Goal: Task Accomplishment & Management: Manage account settings

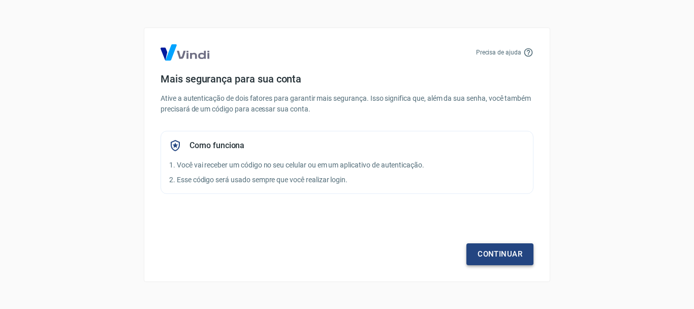
click at [483, 247] on link "Continuar" at bounding box center [500, 253] width 67 height 21
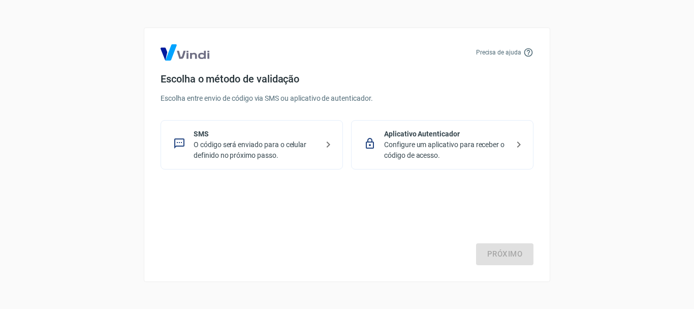
click at [248, 148] on p "O código será enviado para o celular definido no próximo passo." at bounding box center [256, 149] width 125 height 21
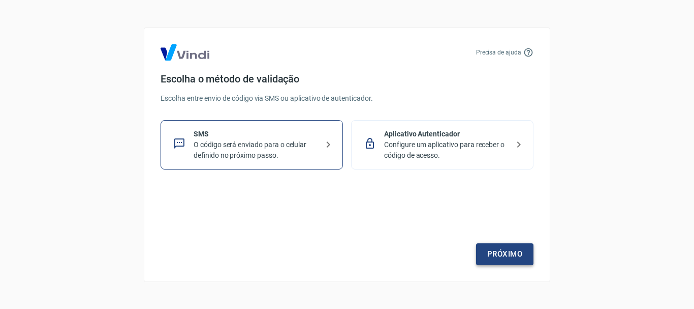
click at [504, 262] on link "Próximo" at bounding box center [504, 253] width 57 height 21
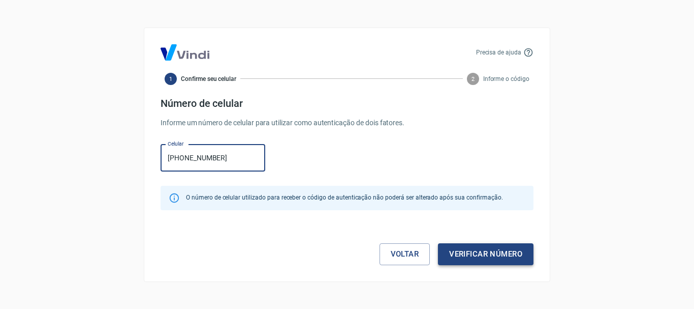
type input "[PHONE_NUMBER]"
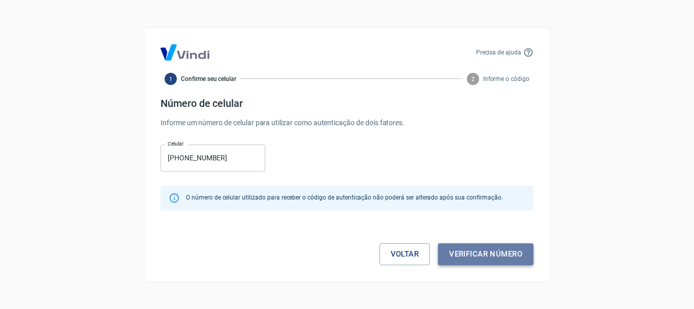
click at [508, 245] on button "Verificar número" at bounding box center [486, 253] width 96 height 21
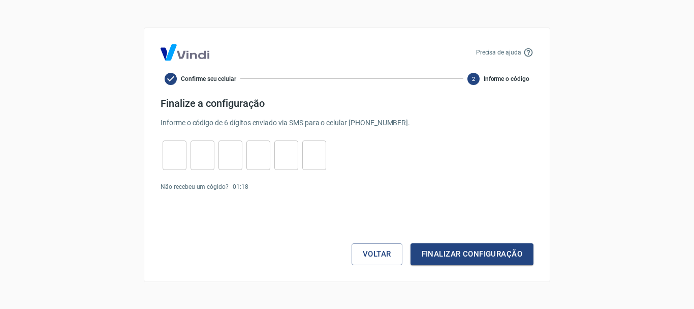
click at [170, 150] on input "tel" at bounding box center [175, 155] width 24 height 22
type input "4"
type input "2"
type input "8"
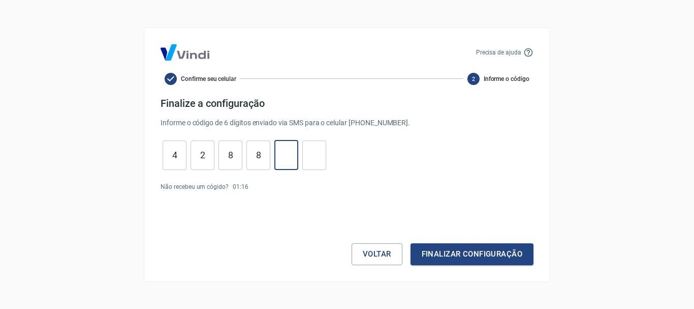
type input "0"
click at [456, 255] on button "Finalizar configuração" at bounding box center [472, 253] width 123 height 21
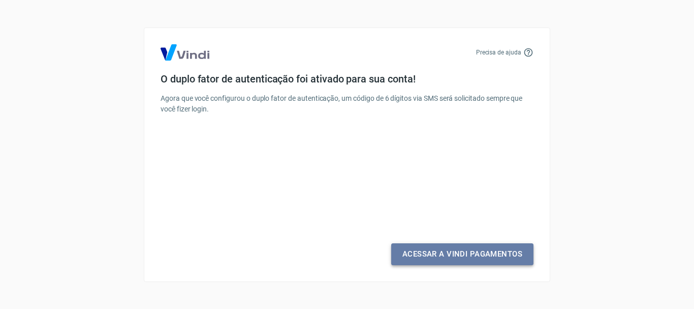
click at [457, 253] on link "Acessar a Vindi Pagamentos" at bounding box center [462, 253] width 142 height 21
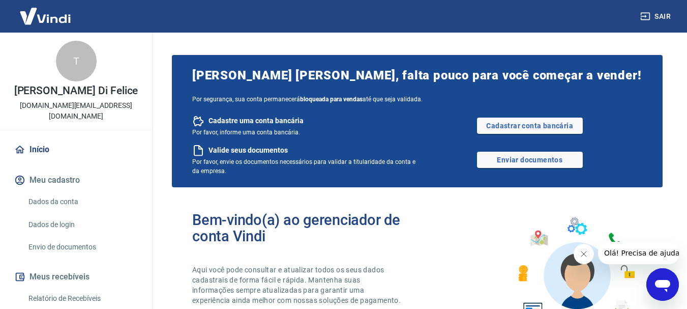
click at [71, 191] on link "Dados da conta" at bounding box center [81, 201] width 115 height 21
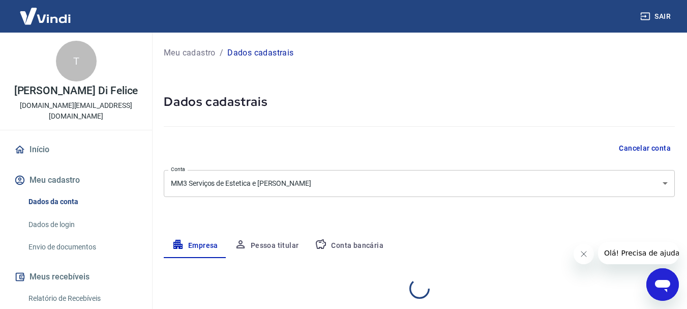
select select "SP"
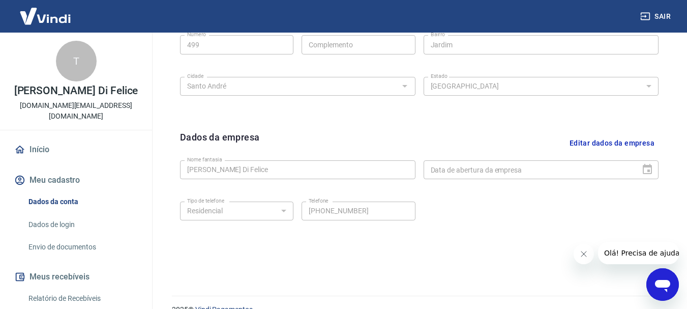
scroll to position [407, 0]
click at [588, 143] on button "Editar dados da empresa" at bounding box center [611, 143] width 93 height 26
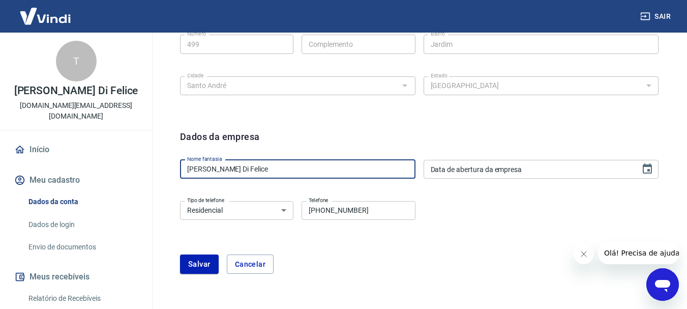
drag, startPoint x: 320, startPoint y: 171, endPoint x: 174, endPoint y: 179, distance: 146.1
click at [174, 179] on div "Dados da empresa Nome fantasia Ticiano Rezende Di Felice Nome fantasia Data de …" at bounding box center [419, 208] width 495 height 172
type input "Indoor Beaute"
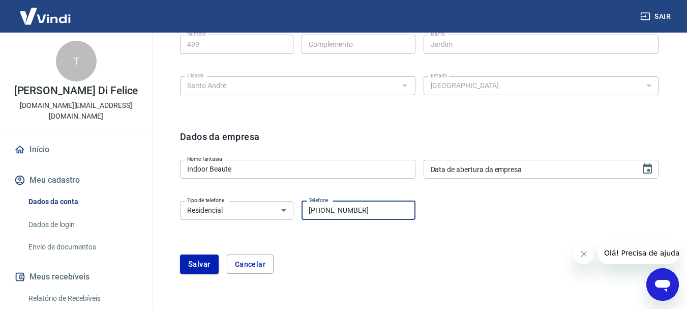
drag, startPoint x: 375, startPoint y: 210, endPoint x: 293, endPoint y: 210, distance: 82.4
click at [293, 210] on div "Tipo de telefone Residencial Comercial Tipo de telefone Telefone [PHONE_NUMBER]…" at bounding box center [297, 209] width 235 height 25
type input "[PHONE_NUMBER]"
click at [293, 210] on select "Residencial Comercial" at bounding box center [236, 210] width 113 height 19
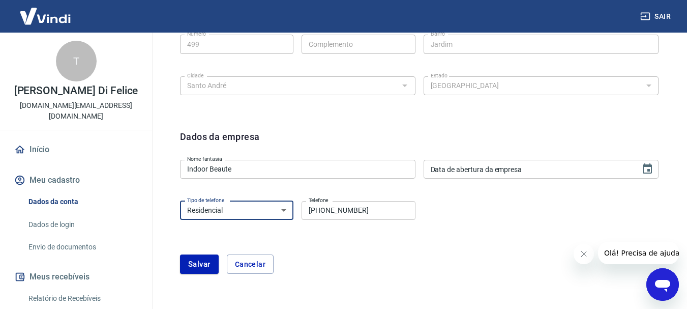
select select "business"
click at [180, 201] on select "Residencial Comercial" at bounding box center [236, 210] width 113 height 19
click at [203, 271] on button "Salvar" at bounding box center [199, 263] width 39 height 19
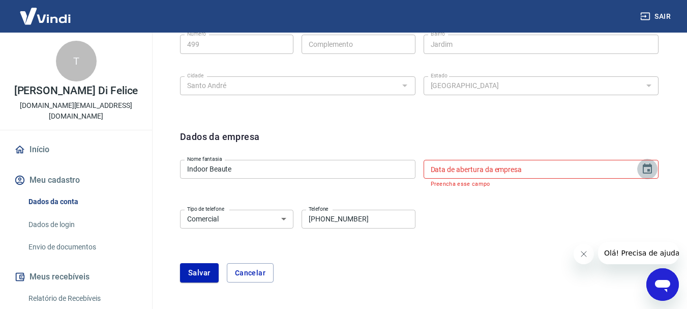
click at [646, 168] on icon "Choose date" at bounding box center [647, 169] width 12 height 12
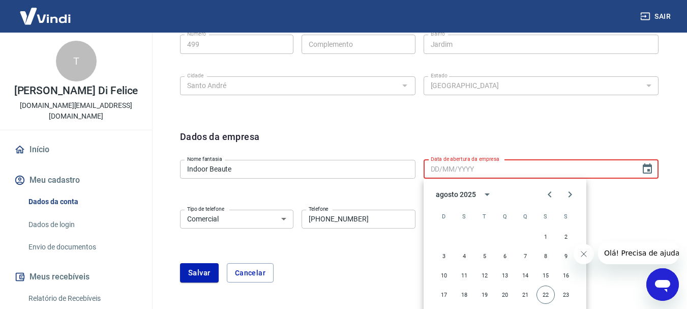
click at [625, 200] on form "Dados da empresa Nome fantasia Indoor Beaute Nome fantasia Data de abertura da …" at bounding box center [419, 206] width 478 height 153
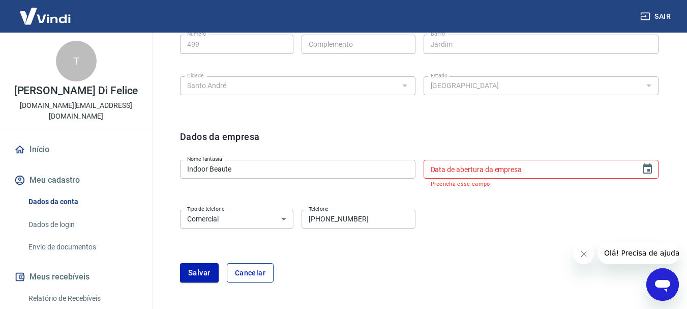
click at [263, 272] on button "Cancelar" at bounding box center [250, 272] width 47 height 19
type input "[PERSON_NAME] Di Felice"
select select "home"
type input "[PHONE_NUMBER]"
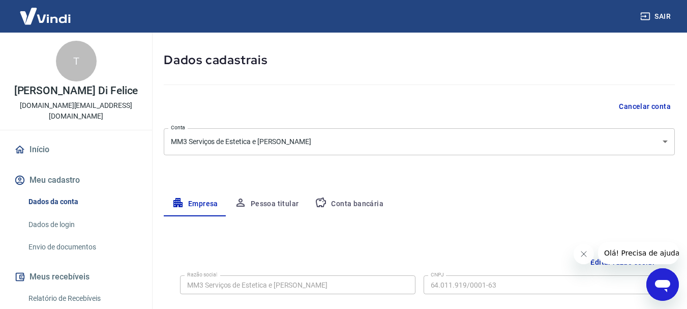
scroll to position [0, 0]
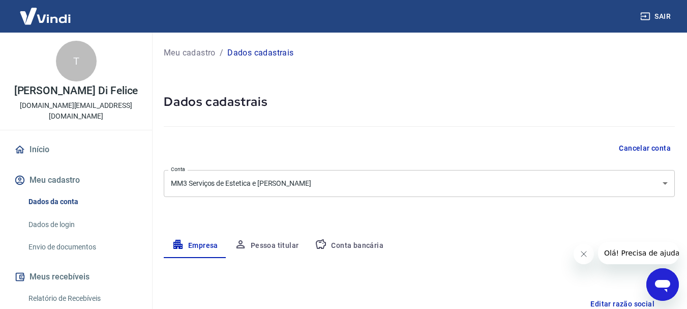
click at [63, 216] on link "Dados de login" at bounding box center [81, 224] width 115 height 21
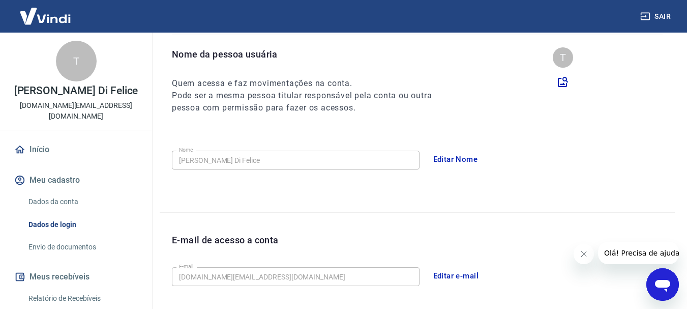
scroll to position [153, 0]
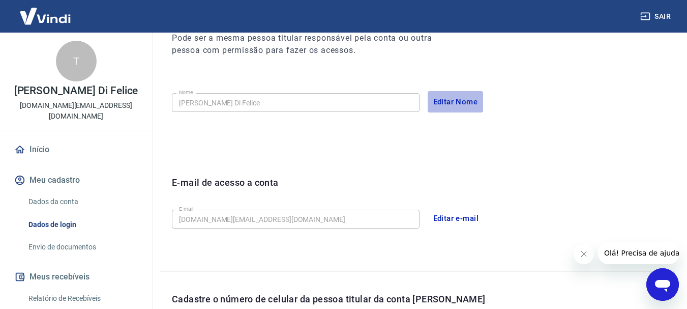
click at [461, 101] on button "Editar Nome" at bounding box center [456, 101] width 56 height 21
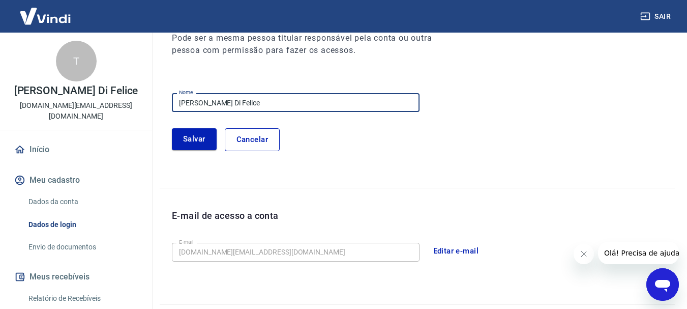
drag, startPoint x: 297, startPoint y: 101, endPoint x: 175, endPoint y: 108, distance: 122.2
click at [175, 108] on input "[PERSON_NAME] Di Felice" at bounding box center [296, 102] width 248 height 19
type input "[PERSON_NAME]"
click at [202, 141] on button "Salvar" at bounding box center [194, 138] width 45 height 21
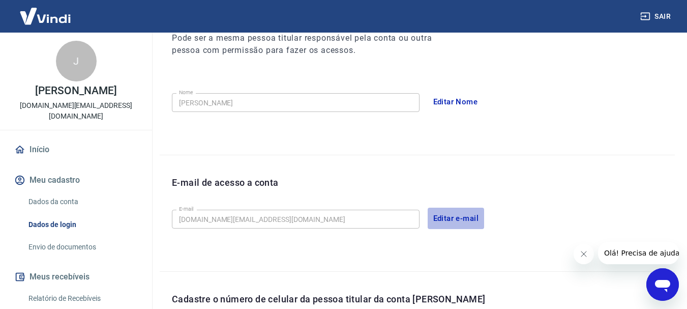
click at [441, 220] on button "Editar e-mail" at bounding box center [456, 217] width 57 height 21
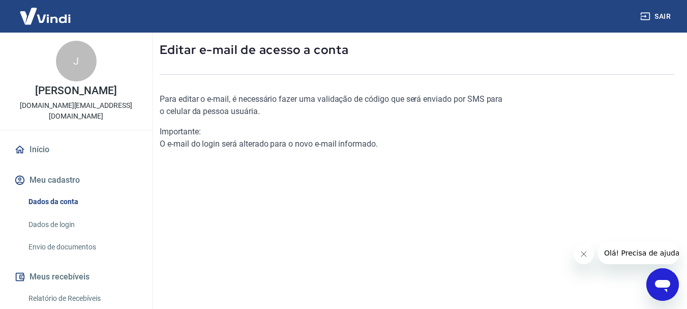
scroll to position [51, 0]
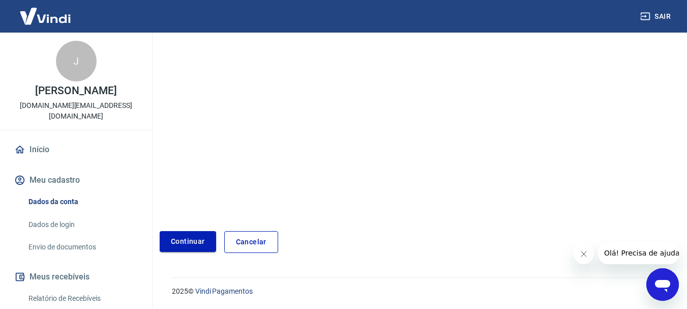
click at [208, 234] on link "Continuar" at bounding box center [188, 241] width 56 height 21
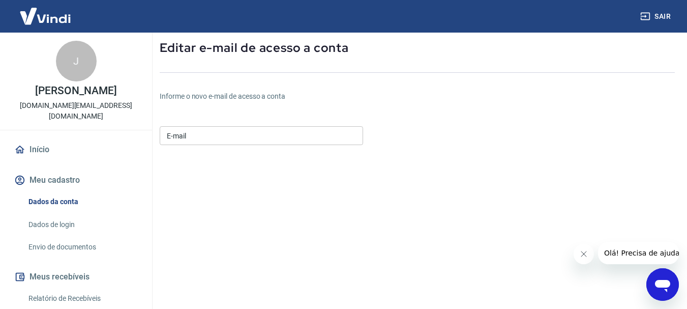
scroll to position [37, 0]
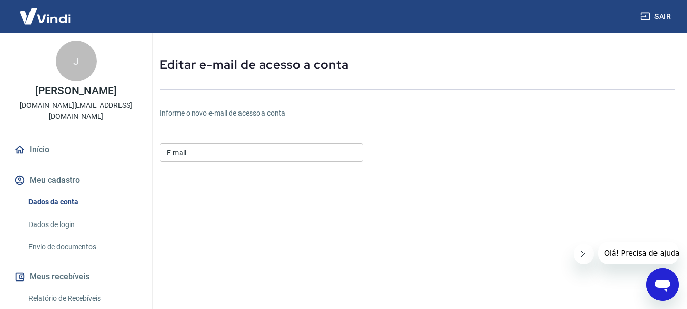
click at [226, 154] on input "E-mail" at bounding box center [261, 152] width 203 height 19
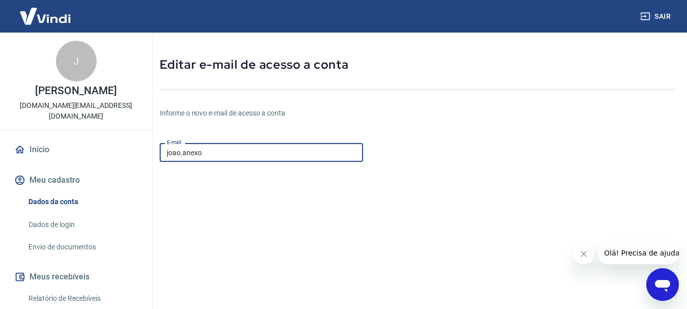
type input "[EMAIL_ADDRESS][DOMAIN_NAME]"
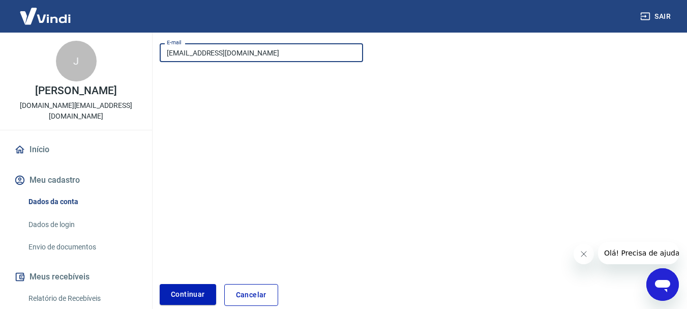
scroll to position [190, 0]
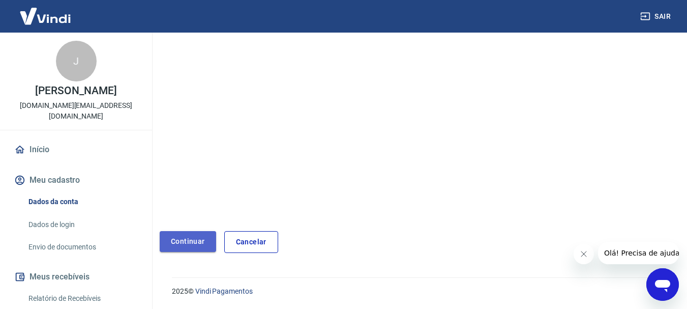
click at [203, 237] on button "Continuar" at bounding box center [188, 241] width 56 height 21
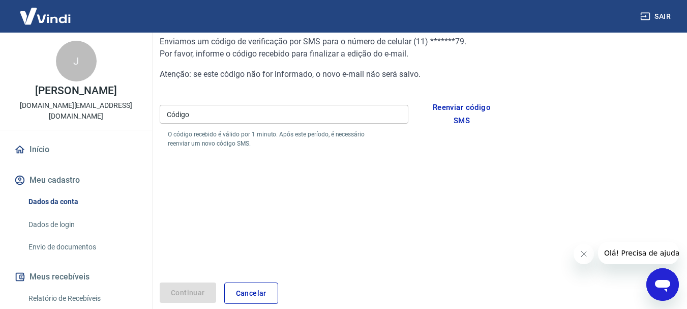
scroll to position [109, 0]
click at [245, 119] on input "Código" at bounding box center [284, 114] width 249 height 19
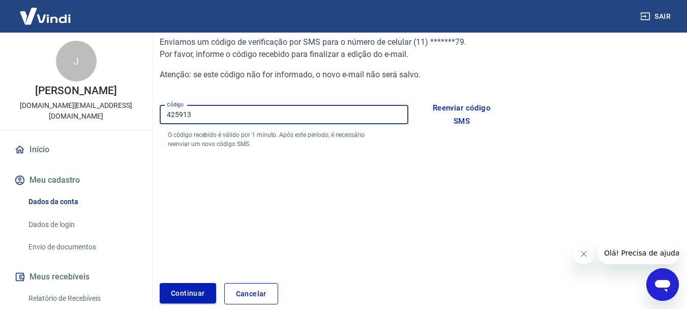
type input "425913"
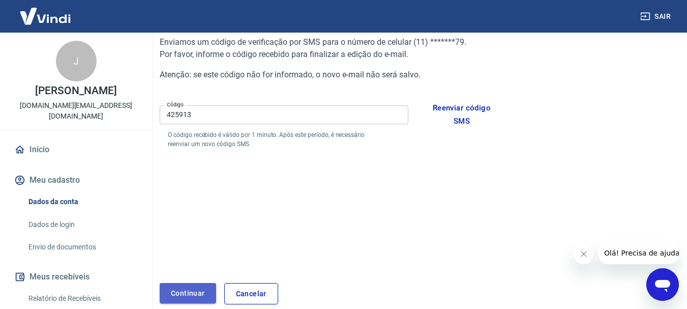
click at [199, 285] on button "Continuar" at bounding box center [188, 293] width 56 height 21
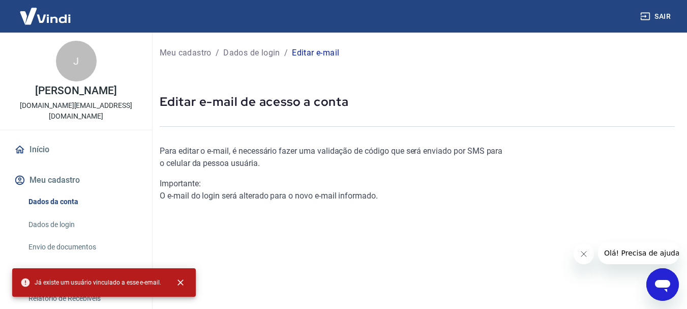
scroll to position [51, 0]
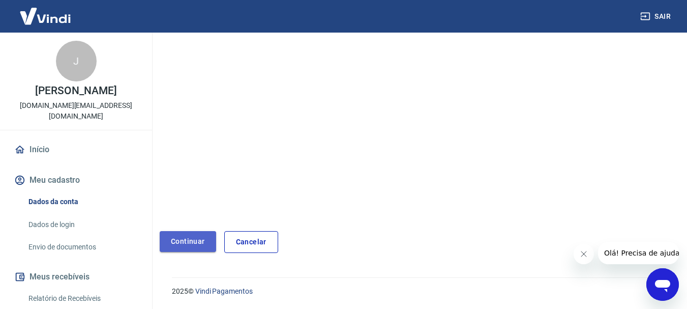
click at [203, 235] on link "Continuar" at bounding box center [188, 241] width 56 height 21
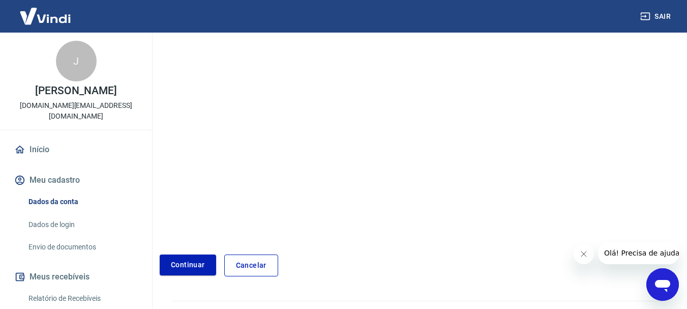
scroll to position [88, 0]
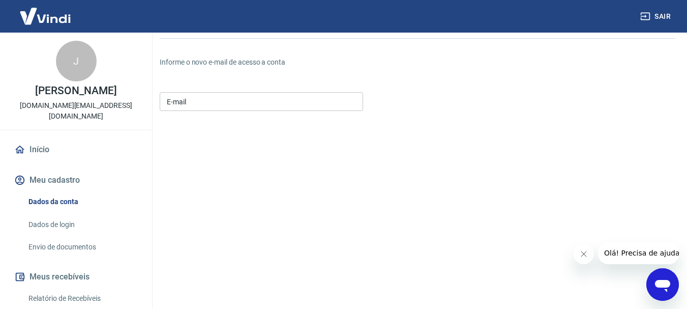
drag, startPoint x: 219, startPoint y: 102, endPoint x: 221, endPoint y: 86, distance: 16.3
click at [219, 102] on input "E-mail" at bounding box center [261, 101] width 203 height 19
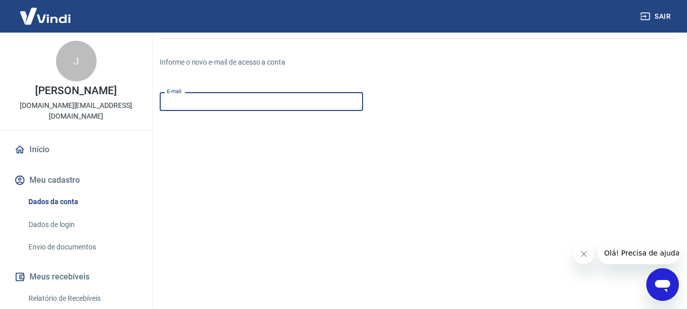
click at [240, 107] on input "E-mail" at bounding box center [261, 101] width 203 height 19
paste input "[EMAIL_ADDRESS][DOMAIN_NAME]"
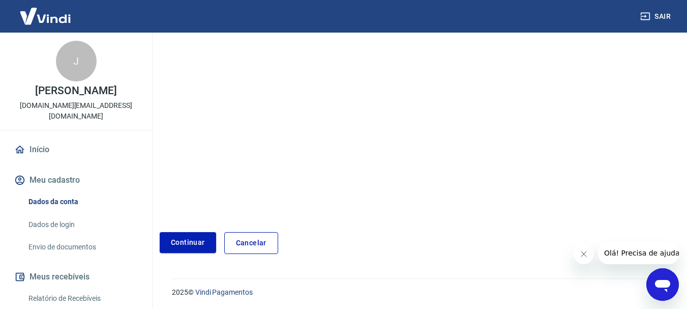
scroll to position [190, 0]
type input "[EMAIL_ADDRESS][DOMAIN_NAME]"
click at [185, 236] on button "Continuar" at bounding box center [188, 241] width 56 height 21
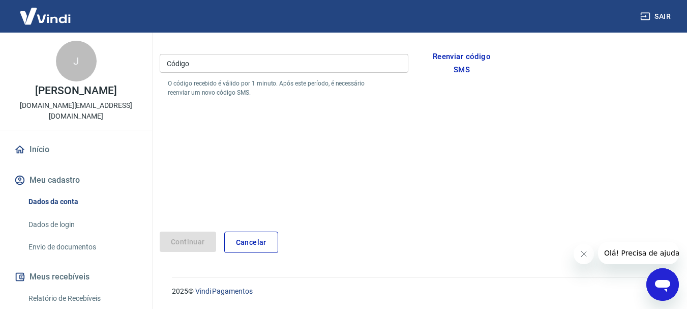
scroll to position [58, 0]
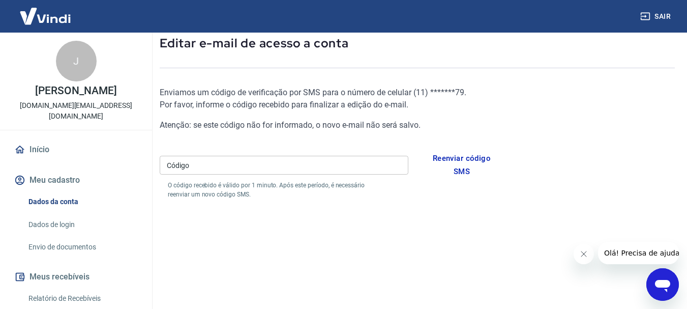
click at [285, 176] on div "Código Código O código recebido é válido por 1 minuto. Após este período, é nec…" at bounding box center [284, 174] width 249 height 47
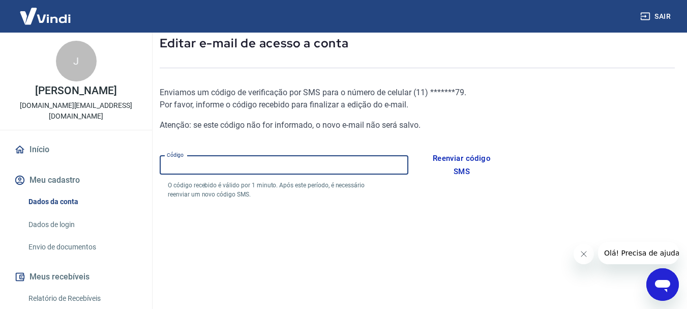
click at [288, 168] on input "Código" at bounding box center [284, 165] width 249 height 19
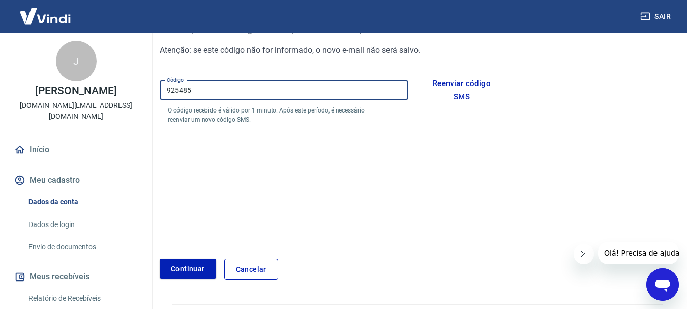
scroll to position [160, 0]
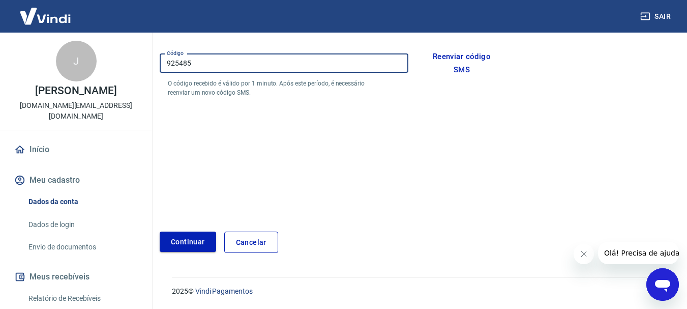
type input "925485"
click at [190, 237] on button "Continuar" at bounding box center [188, 241] width 56 height 21
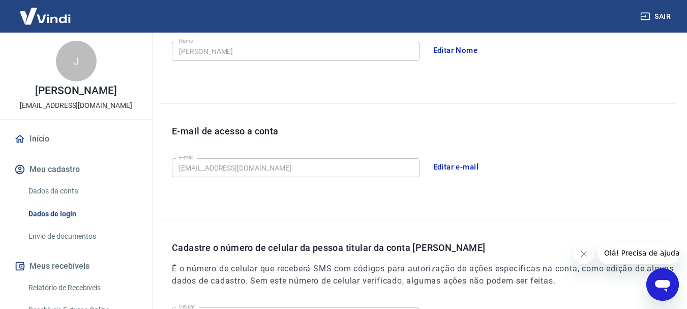
scroll to position [139, 0]
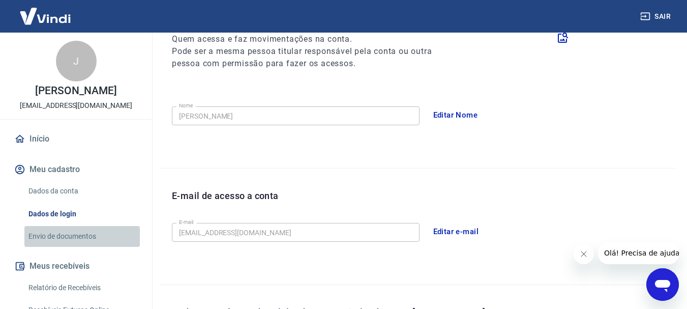
click at [88, 231] on link "Envio de documentos" at bounding box center [81, 236] width 115 height 21
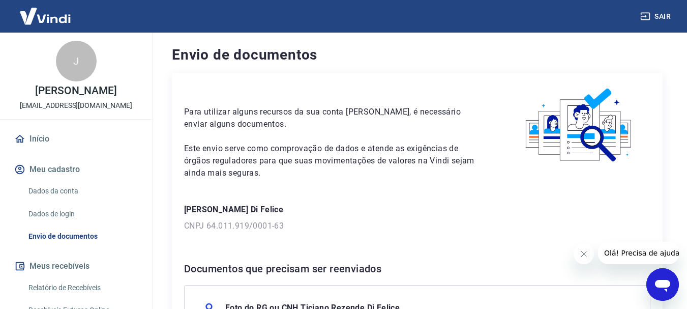
scroll to position [51, 0]
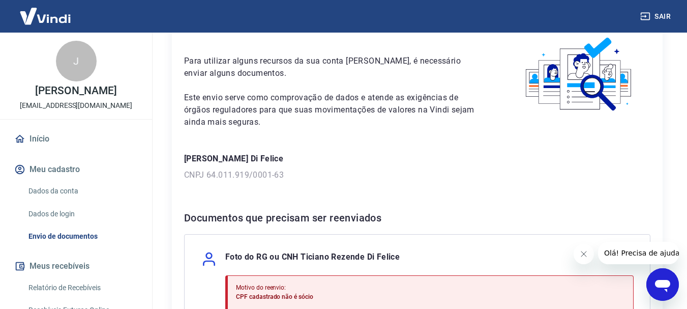
click at [584, 248] on button "Fechar mensagem da empresa" at bounding box center [583, 254] width 20 height 20
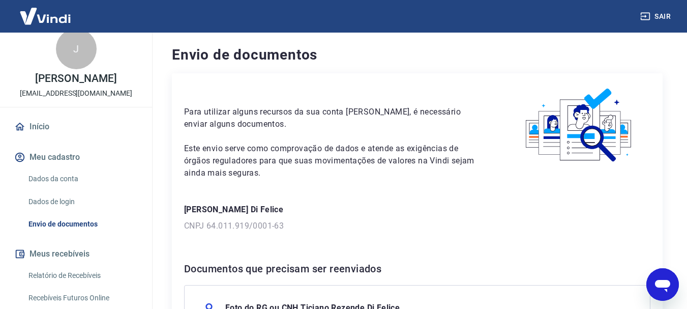
scroll to position [0, 0]
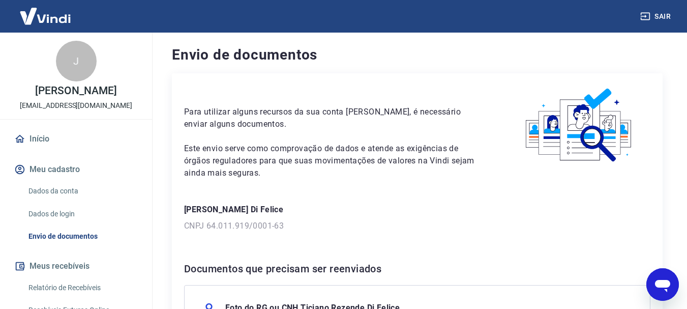
click at [57, 173] on button "Meu cadastro" at bounding box center [76, 169] width 128 height 22
click at [71, 196] on link "Dados da conta" at bounding box center [81, 190] width 115 height 21
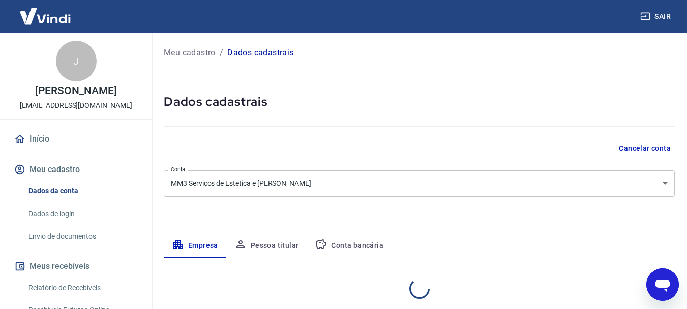
select select "SP"
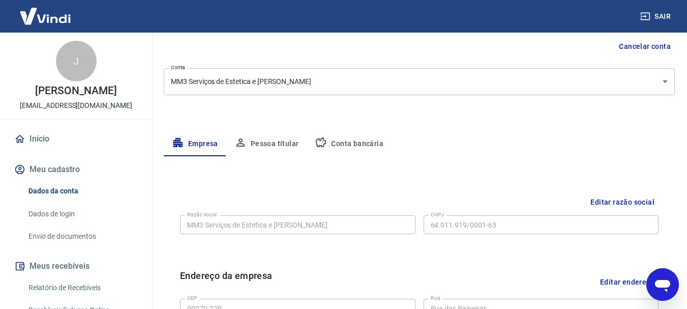
click at [272, 143] on button "Pessoa titular" at bounding box center [266, 144] width 81 height 24
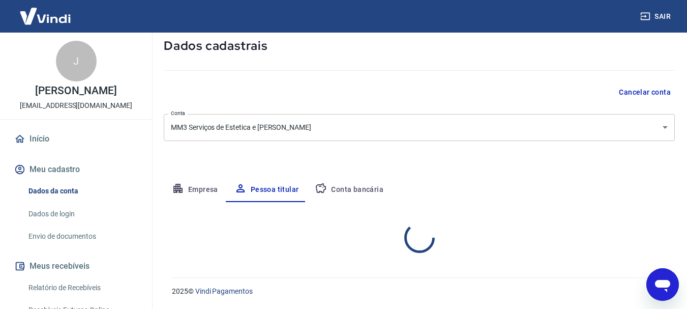
scroll to position [98, 0]
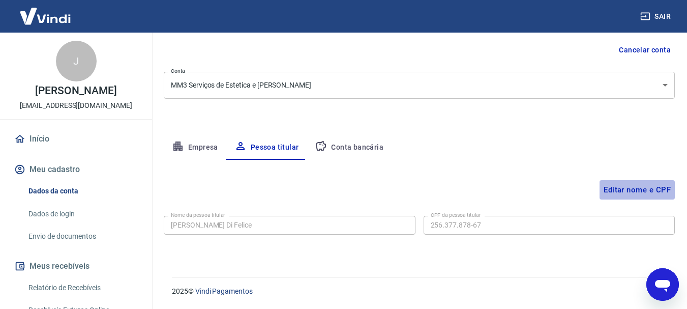
click at [636, 191] on button "Editar nome e CPF" at bounding box center [636, 189] width 75 height 19
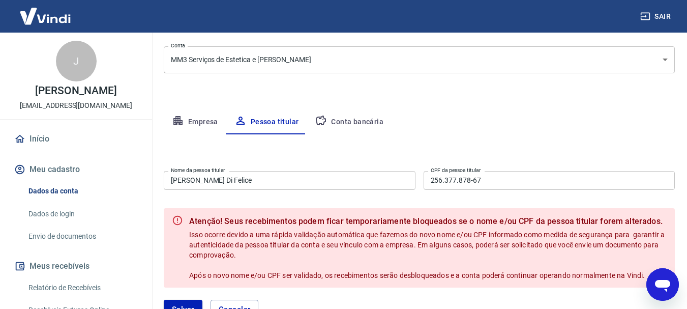
scroll to position [149, 0]
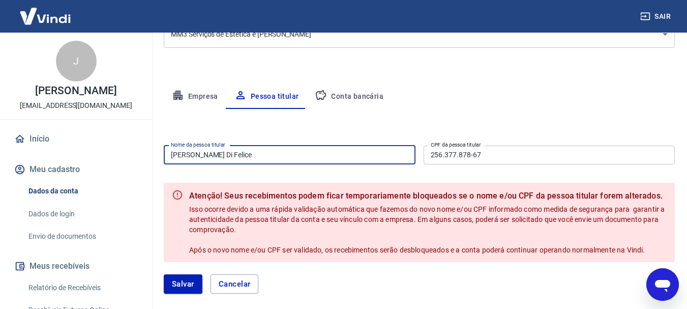
drag, startPoint x: 287, startPoint y: 150, endPoint x: 178, endPoint y: 170, distance: 111.0
click at [178, 170] on form "Nome da pessoa titular [PERSON_NAME] Di Felice Nome da pessoa titular CPF da pe…" at bounding box center [419, 223] width 511 height 164
type input "T"
type input "[PERSON_NAME]"
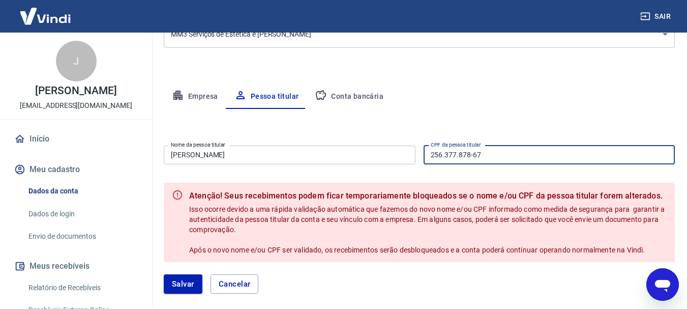
drag, startPoint x: 488, startPoint y: 155, endPoint x: 414, endPoint y: 156, distance: 74.2
click at [414, 156] on div "Nome da pessoa titular [PERSON_NAME] Nome da pessoa titular CPF da pessoa titul…" at bounding box center [419, 153] width 511 height 25
click at [185, 278] on button "Salvar" at bounding box center [183, 283] width 39 height 19
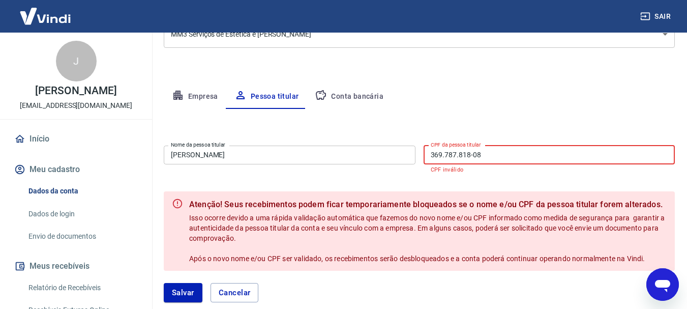
drag, startPoint x: 498, startPoint y: 161, endPoint x: 413, endPoint y: 161, distance: 85.4
click at [413, 161] on div "Nome da pessoa titular [PERSON_NAME] Nome da pessoa titular CPF da pessoa titul…" at bounding box center [419, 158] width 511 height 34
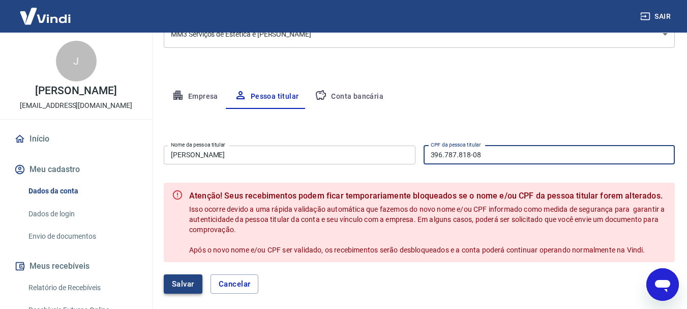
type input "396.787.818-08"
click at [194, 277] on button "Salvar" at bounding box center [183, 283] width 39 height 19
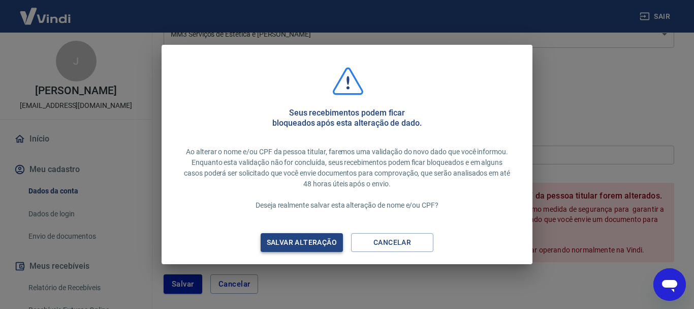
click at [300, 242] on div "Salvar alteração" at bounding box center [302, 242] width 95 height 13
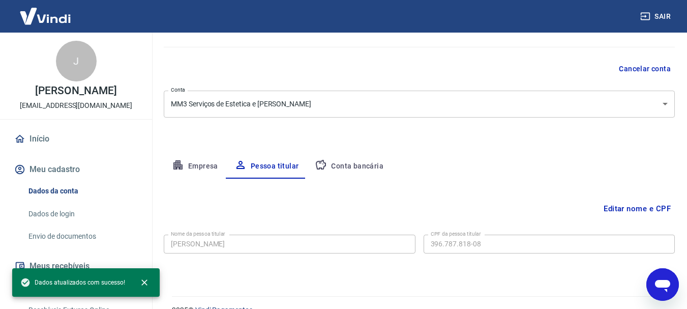
scroll to position [98, 0]
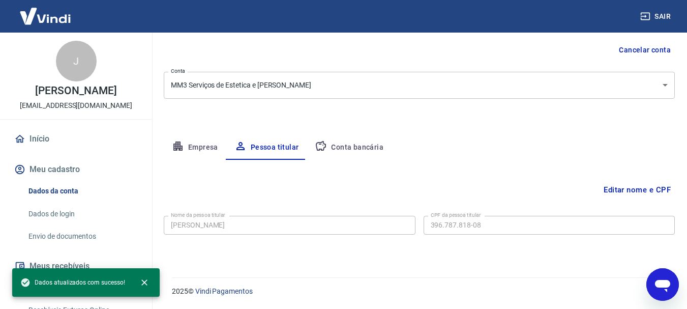
click at [355, 149] on button "Conta bancária" at bounding box center [349, 147] width 85 height 24
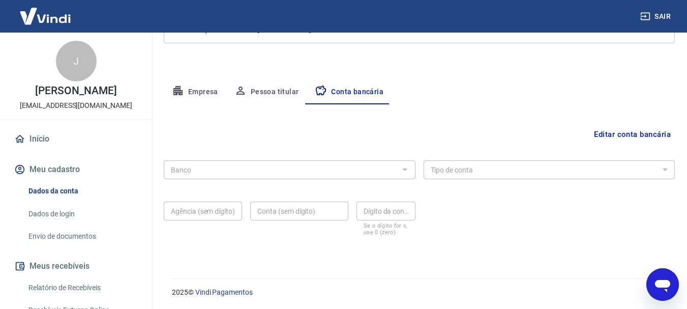
scroll to position [155, 0]
click at [609, 134] on button "Editar conta bancária" at bounding box center [632, 133] width 85 height 19
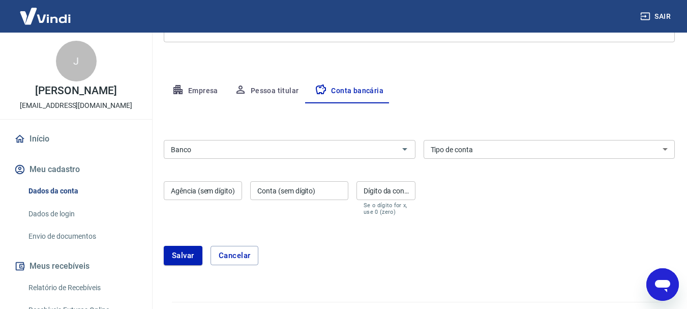
click at [300, 156] on div "Banco" at bounding box center [290, 149] width 252 height 19
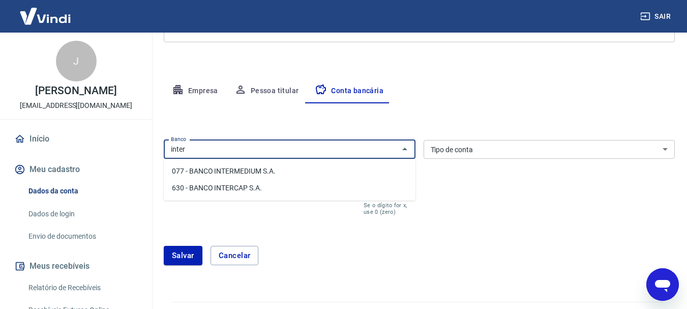
click at [281, 166] on li "077 - BANCO INTERMEDIUM S.A." at bounding box center [290, 171] width 252 height 17
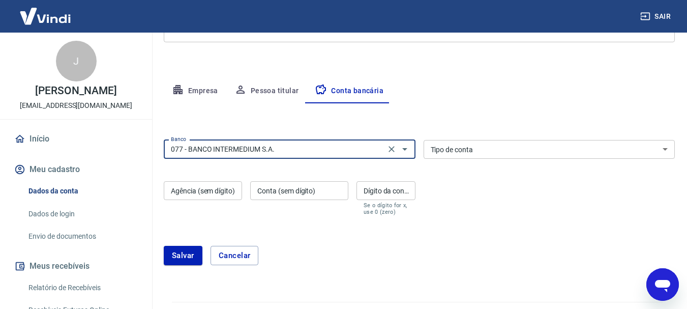
type input "077 - BANCO INTERMEDIUM S.A."
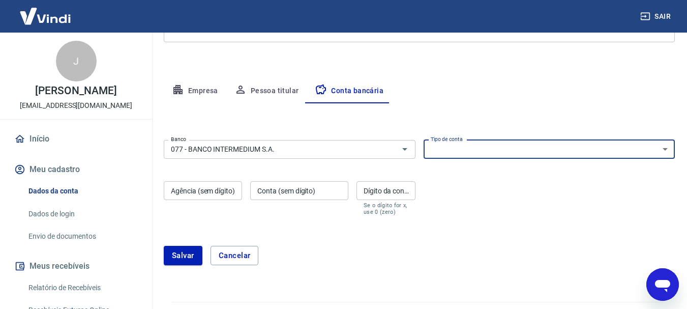
click at [470, 149] on select "Conta Corrente Conta Poupança" at bounding box center [549, 149] width 252 height 19
select select "1"
click at [423, 140] on select "Conta Corrente Conta Poupança" at bounding box center [549, 149] width 252 height 19
click at [228, 198] on input "Agência (sem dígito)" at bounding box center [203, 190] width 78 height 19
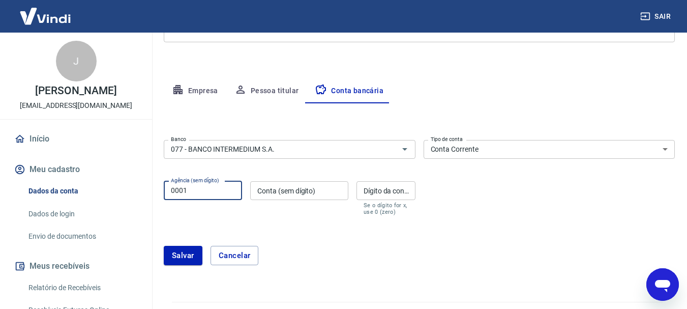
type input "0001"
click at [274, 192] on input "Conta (sem dígito)" at bounding box center [299, 190] width 98 height 19
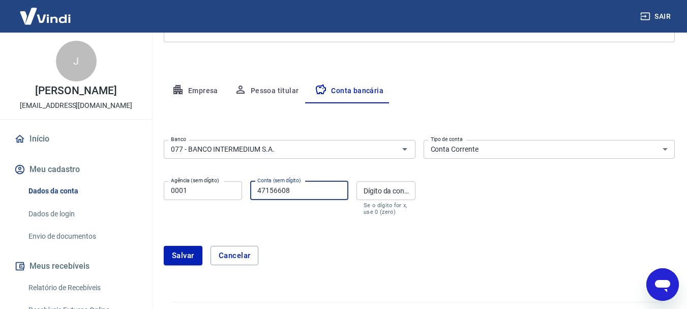
type input "47156608"
click at [393, 189] on input "Dígito da conta" at bounding box center [385, 190] width 59 height 19
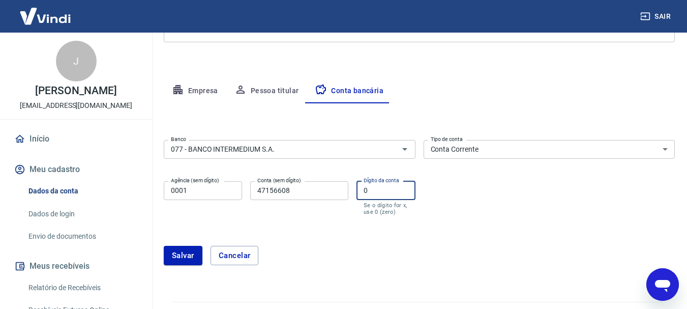
type input "0"
click at [529, 207] on div "Banco 077 - BANCO INTERMEDIUM S.A. Banco Tipo de conta Conta Corrente Conta Pou…" at bounding box center [419, 176] width 511 height 81
click at [193, 258] on button "Salvar" at bounding box center [183, 255] width 39 height 19
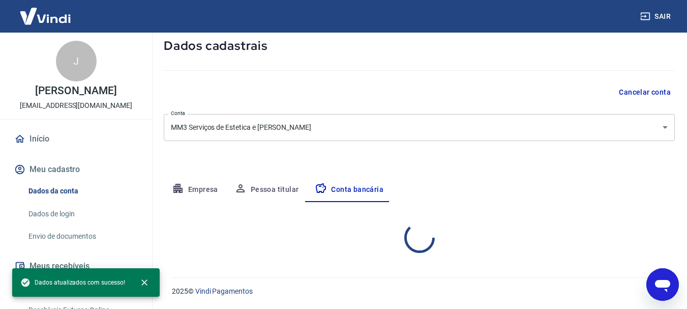
select select "1"
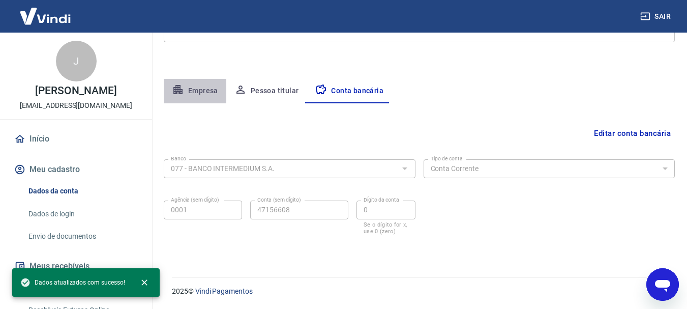
click at [210, 87] on button "Empresa" at bounding box center [195, 91] width 63 height 24
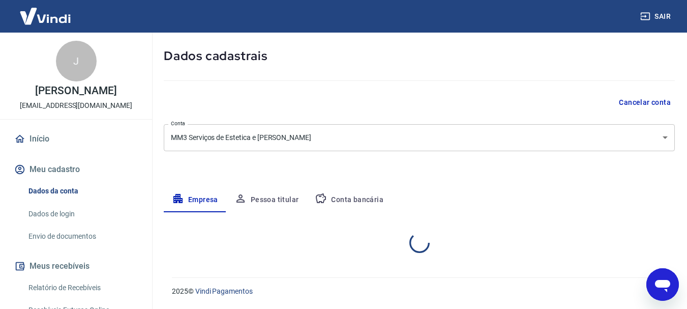
select select "SP"
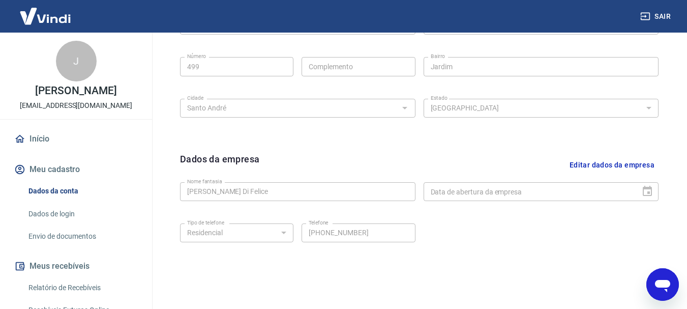
scroll to position [409, 0]
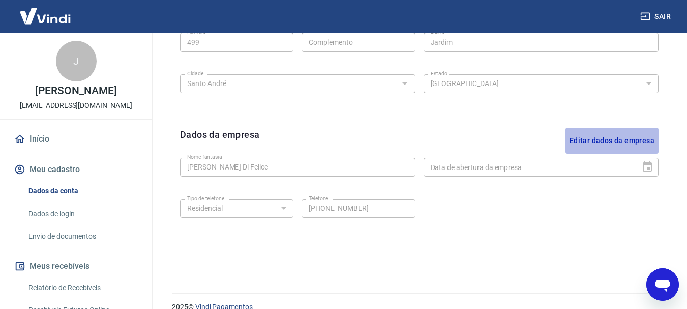
click at [613, 141] on button "Editar dados da empresa" at bounding box center [611, 141] width 93 height 26
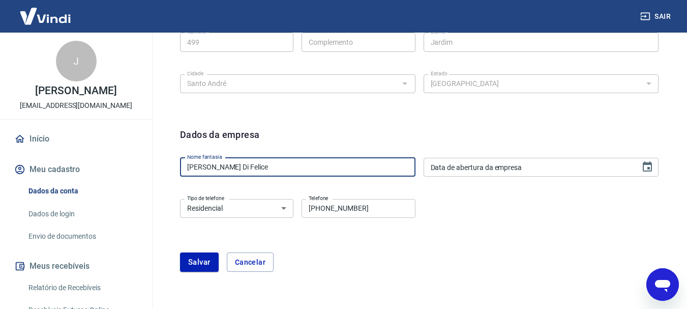
drag, startPoint x: 338, startPoint y: 170, endPoint x: 163, endPoint y: 178, distance: 175.6
type input "J"
type input "Indoor Beaute"
click at [460, 164] on div "Data de abertura da empresa Data de abertura da empresa" at bounding box center [540, 167] width 235 height 19
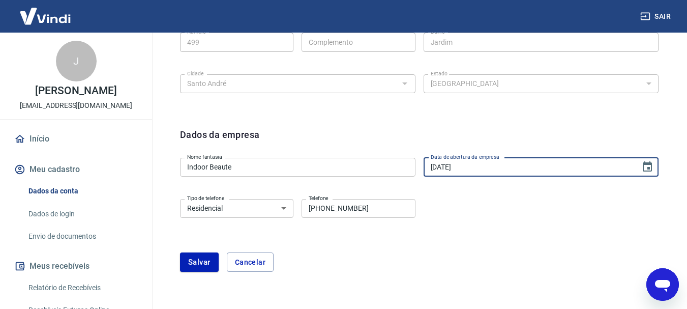
type input "[DATE]"
click at [578, 198] on div "Tipo de telefone Residencial Comercial Tipo de telefone Telefone [PHONE_NUMBER]…" at bounding box center [419, 215] width 478 height 41
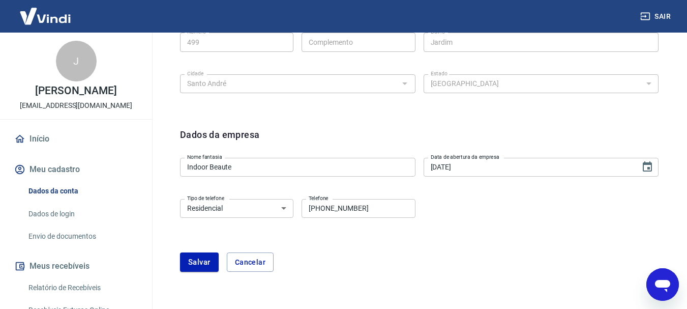
click at [262, 211] on select "Residencial Comercial" at bounding box center [236, 208] width 113 height 19
click at [180, 199] on select "Residencial Comercial" at bounding box center [236, 208] width 113 height 19
drag, startPoint x: 256, startPoint y: 208, endPoint x: 257, endPoint y: 217, distance: 8.7
click at [256, 208] on select "Residencial Comercial" at bounding box center [236, 208] width 113 height 19
select select "home"
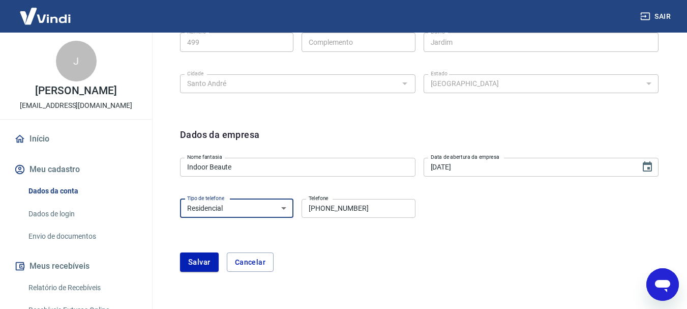
click at [180, 199] on select "Residencial Comercial" at bounding box center [236, 208] width 113 height 19
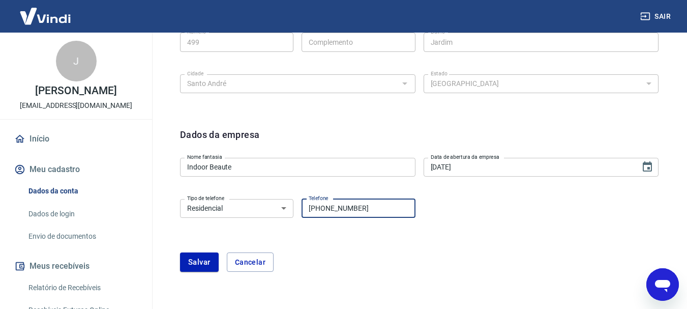
drag, startPoint x: 371, startPoint y: 211, endPoint x: 307, endPoint y: 219, distance: 64.0
click at [307, 219] on div "Tipo de telefone Residencial Comercial Tipo de telefone Telefone [PHONE_NUMBER]…" at bounding box center [297, 207] width 235 height 25
type input "[PHONE_NUMBER]"
click at [205, 263] on button "Salvar" at bounding box center [199, 261] width 39 height 19
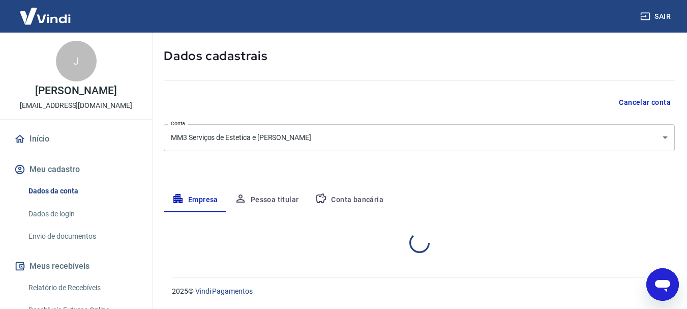
select select "SP"
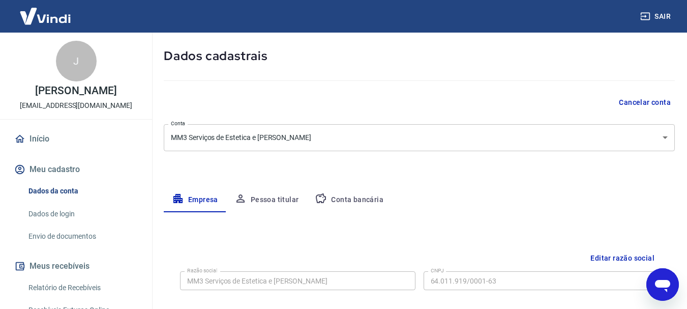
scroll to position [167, 0]
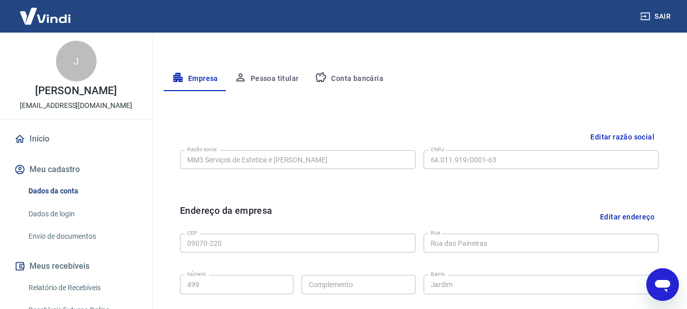
click at [264, 83] on button "Pessoa titular" at bounding box center [266, 79] width 81 height 24
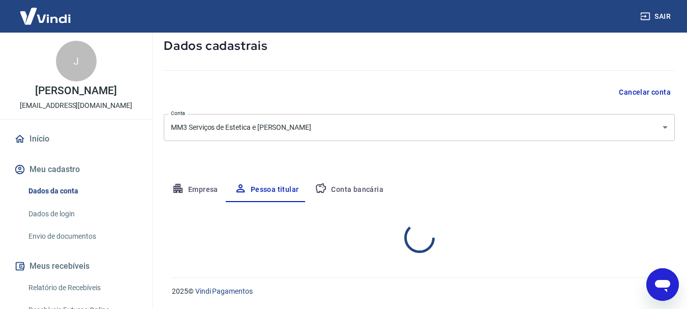
scroll to position [98, 0]
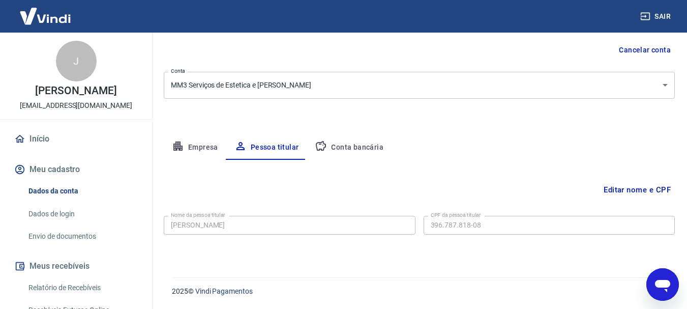
click at [338, 145] on button "Conta bancária" at bounding box center [349, 147] width 85 height 24
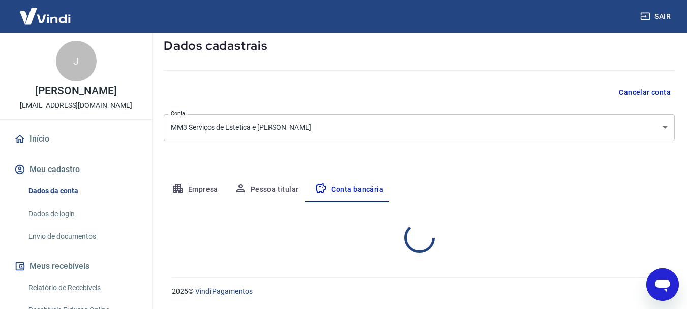
select select "1"
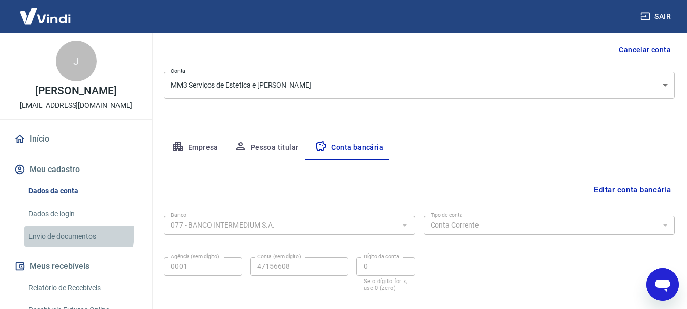
click at [68, 234] on link "Envio de documentos" at bounding box center [81, 236] width 115 height 21
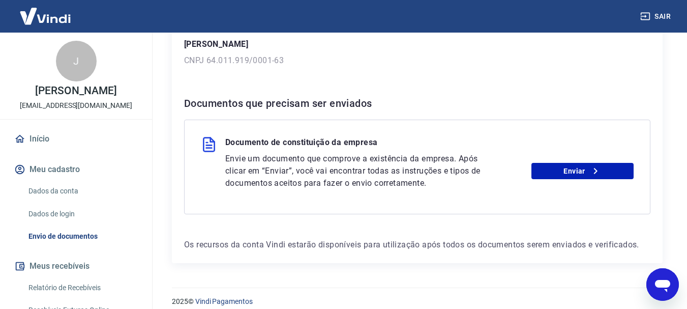
scroll to position [175, 0]
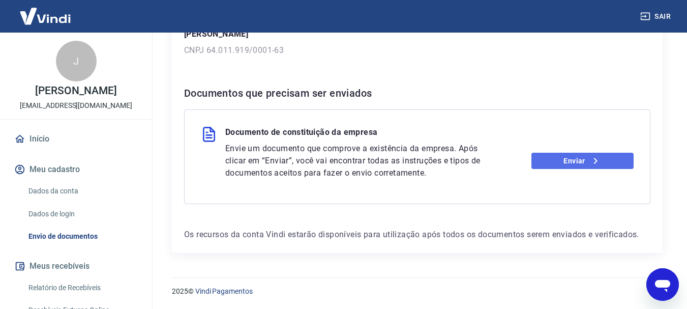
click at [552, 162] on link "Enviar" at bounding box center [582, 161] width 102 height 16
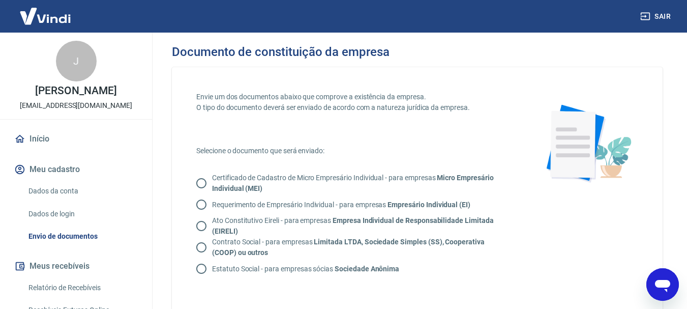
scroll to position [51, 0]
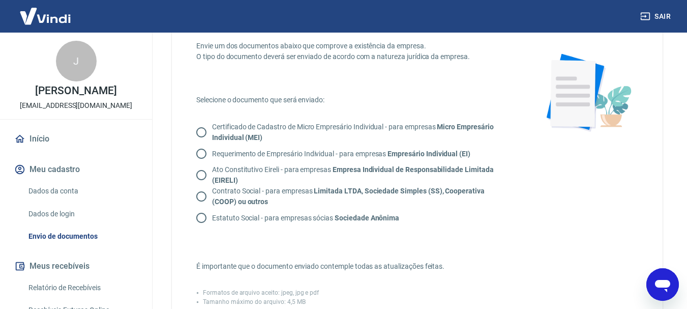
click at [199, 199] on input "Contrato Social - para empresas Limitada LTDA, Sociedade Simples (SS), Cooperat…" at bounding box center [201, 196] width 21 height 21
radio input "true"
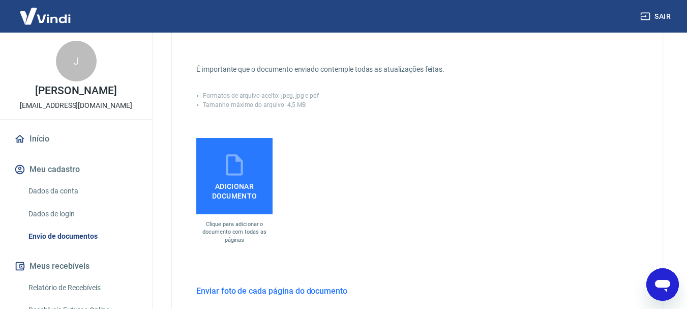
scroll to position [254, 0]
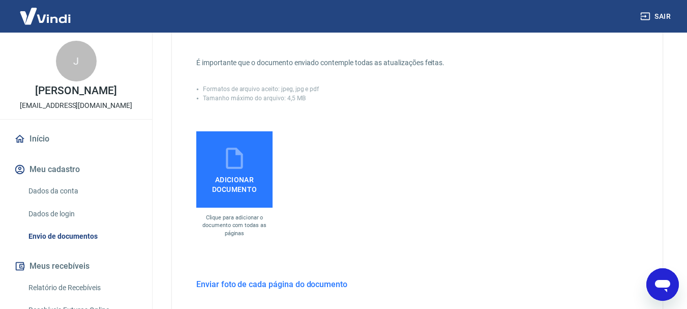
click at [232, 190] on span "Adicionar documento" at bounding box center [234, 182] width 68 height 23
click at [0, 0] on input "Adicionar documento" at bounding box center [0, 0] width 0 height 0
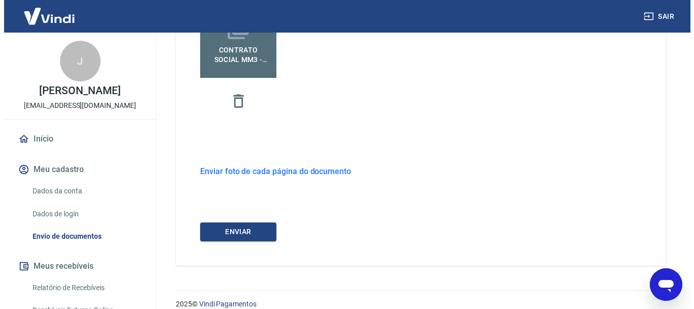
scroll to position [397, 0]
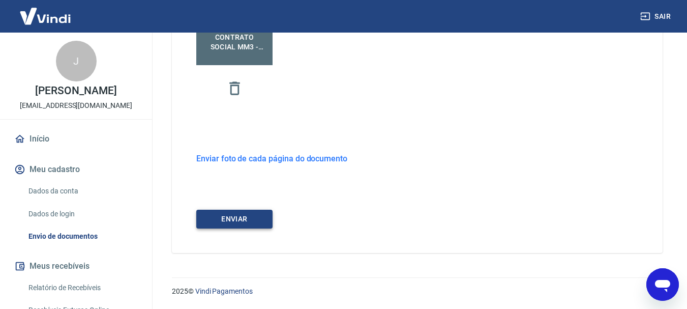
click at [247, 214] on button "ENVIAR" at bounding box center [234, 218] width 76 height 19
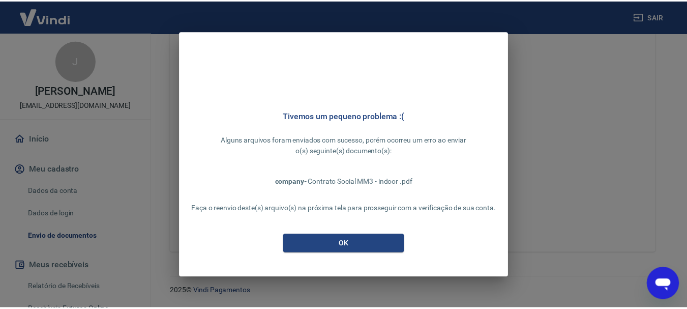
scroll to position [380, 0]
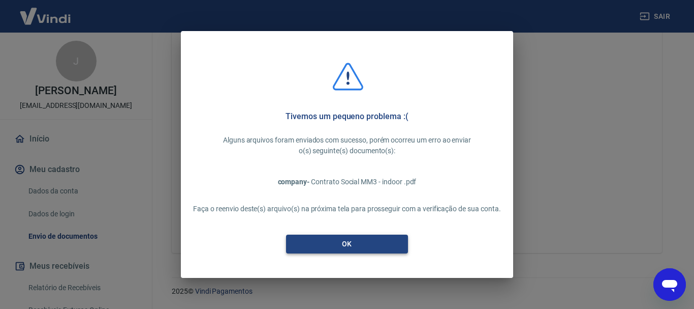
click at [309, 244] on button "OK" at bounding box center [347, 243] width 122 height 19
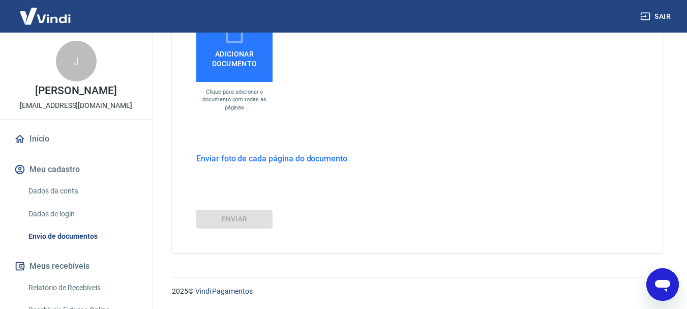
click at [235, 69] on label "Adicionar documento" at bounding box center [234, 44] width 76 height 76
click at [0, 0] on input "Adicionar documento" at bounding box center [0, 0] width 0 height 0
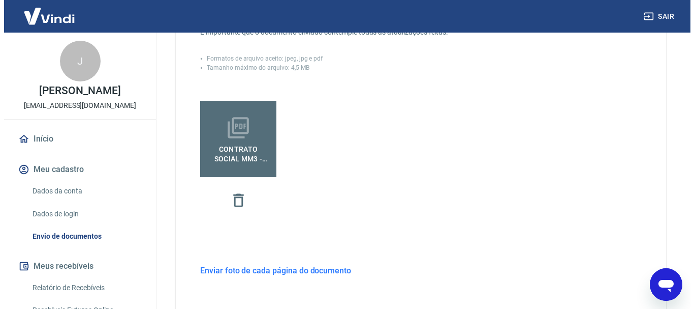
scroll to position [397, 0]
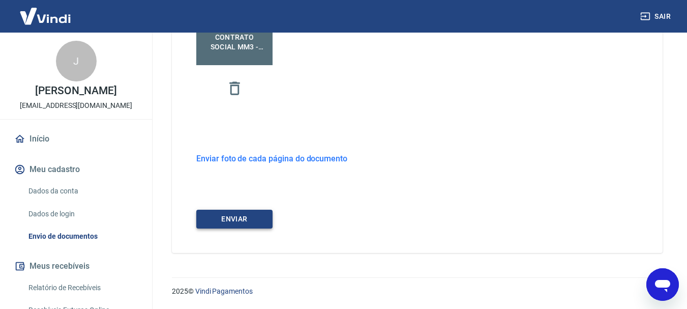
click at [262, 217] on button "ENVIAR" at bounding box center [234, 218] width 76 height 19
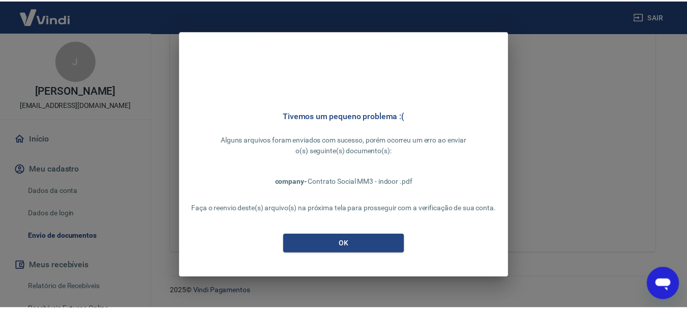
scroll to position [380, 0]
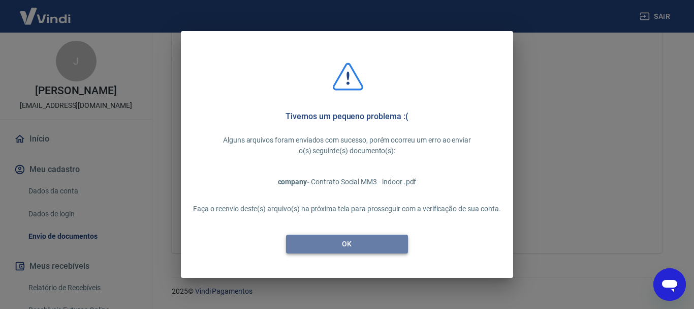
click at [339, 242] on button "OK" at bounding box center [347, 243] width 122 height 19
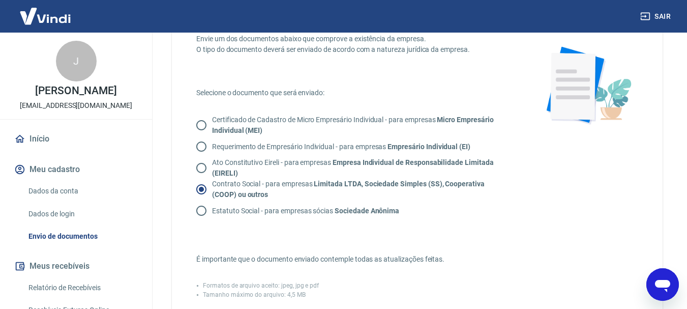
scroll to position [24, 0]
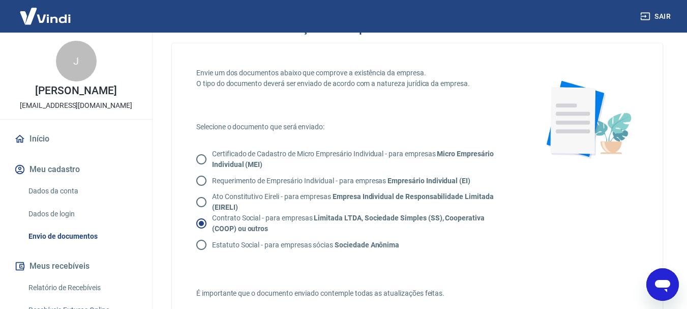
click at [219, 197] on p "Ato Constitutivo Eireli - para empresas Empresa Individual de Responsabilidade …" at bounding box center [358, 201] width 292 height 21
click at [212, 197] on input "Ato Constitutivo Eireli - para empresas Empresa Individual de Responsabilidade …" at bounding box center [201, 201] width 21 height 21
radio input "true"
click at [203, 223] on input "Contrato Social - para empresas Limitada LTDA, Sociedade Simples (SS), Cooperat…" at bounding box center [201, 223] width 21 height 21
radio input "true"
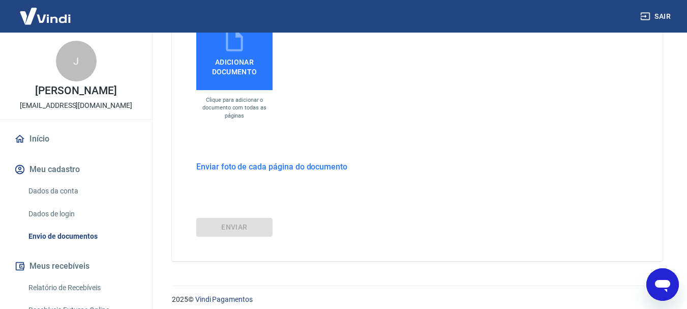
scroll to position [380, 0]
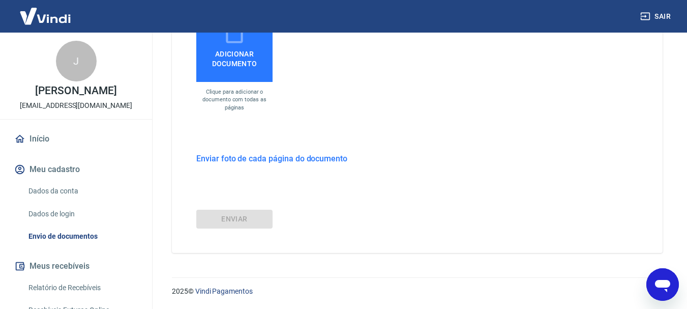
click at [240, 66] on span "Adicionar documento" at bounding box center [234, 56] width 68 height 23
click at [0, 0] on input "Adicionar documento" at bounding box center [0, 0] width 0 height 0
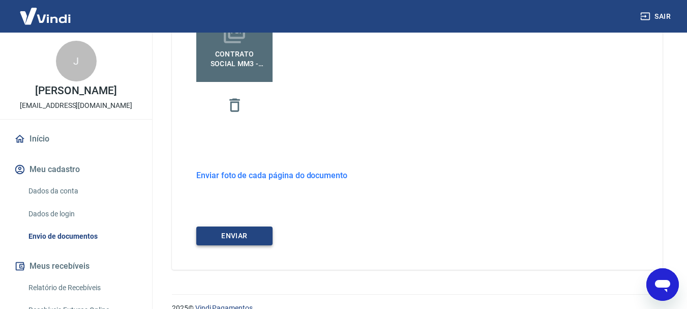
click at [242, 231] on button "ENVIAR" at bounding box center [234, 235] width 76 height 19
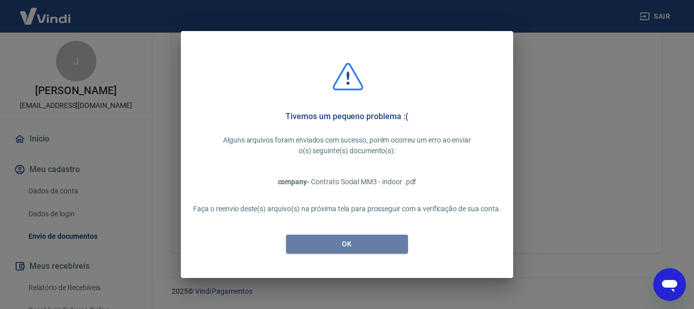
click at [396, 245] on button "OK" at bounding box center [347, 243] width 122 height 19
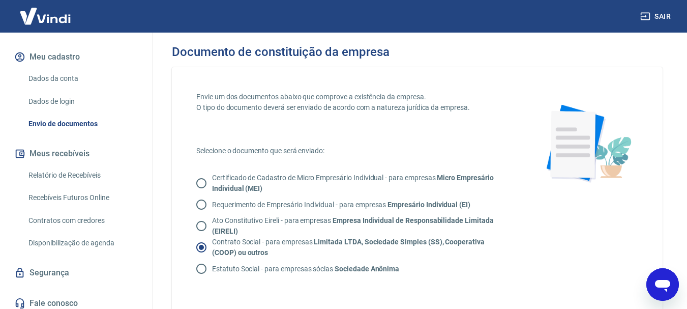
scroll to position [118, 0]
